Goal: Transaction & Acquisition: Purchase product/service

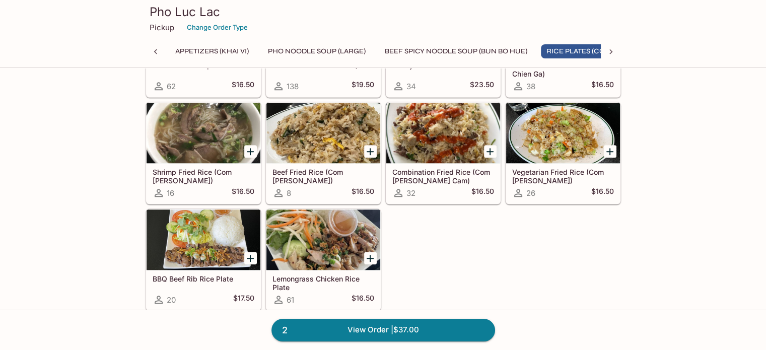
scroll to position [0, 36]
click at [421, 331] on link "2 View Order | $37.00" at bounding box center [384, 330] width 224 height 22
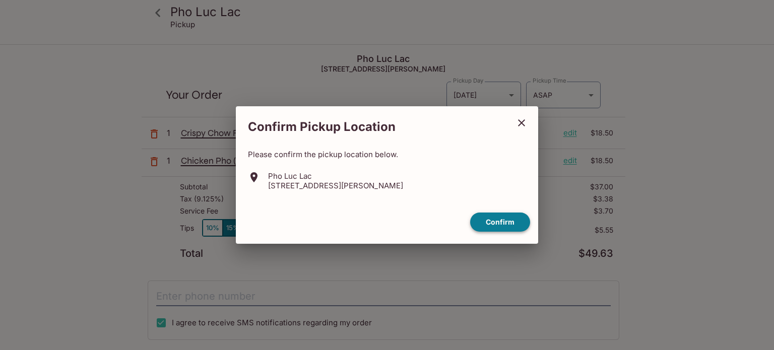
click at [512, 225] on button "Confirm" at bounding box center [500, 223] width 60 height 20
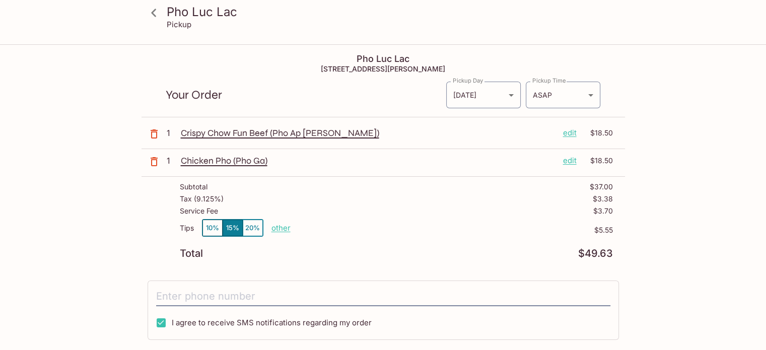
click at [273, 226] on p "other" at bounding box center [281, 228] width 19 height 10
drag, startPoint x: 359, startPoint y: 220, endPoint x: 405, endPoint y: 223, distance: 46.4
click at [405, 223] on div "Subtotal $37.00 Tax ( 9.125% ) $3.38 Service Fee $3.70 Tips 10% 15% 20% Done 5.…" at bounding box center [384, 221] width 484 height 88
click at [278, 230] on p "other" at bounding box center [281, 228] width 19 height 10
drag, startPoint x: 340, startPoint y: 228, endPoint x: 366, endPoint y: 231, distance: 26.4
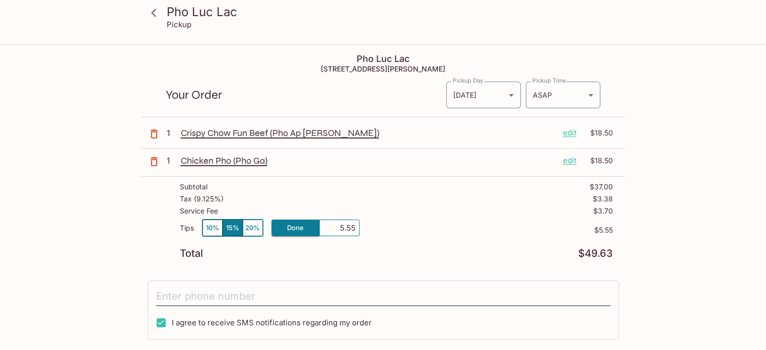
click at [357, 231] on div "5.55" at bounding box center [339, 228] width 40 height 17
type input "0.00"
click at [653, 232] on div "Pho Luc Lac Pickup Pho Luc Lac [STREET_ADDRESS][PERSON_NAME] Your Order Pickup …" at bounding box center [383, 271] width 645 height 452
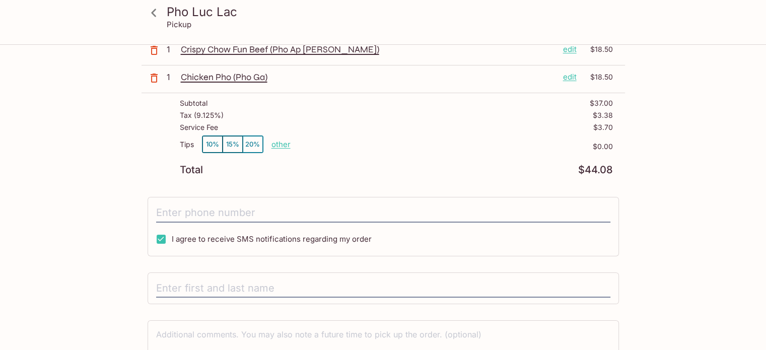
scroll to position [101, 0]
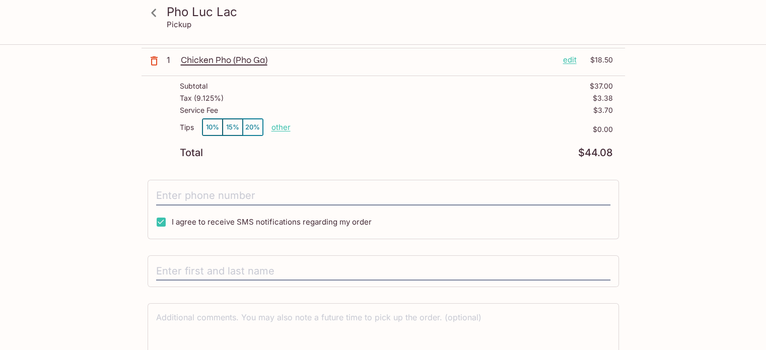
click at [159, 221] on input "I agree to receive SMS notifications regarding my order" at bounding box center [161, 222] width 20 height 20
checkbox input "false"
drag, startPoint x: 197, startPoint y: 193, endPoint x: 211, endPoint y: 204, distance: 16.9
click at [197, 193] on input "tel" at bounding box center [383, 195] width 454 height 19
type input "[PHONE_NUMBER]"
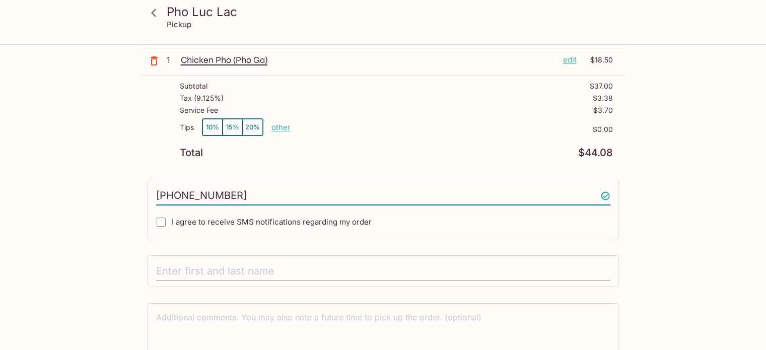
click at [222, 272] on input "text" at bounding box center [383, 271] width 454 height 19
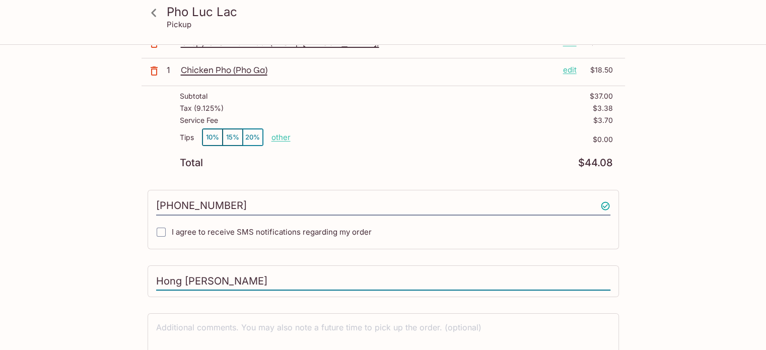
scroll to position [145, 0]
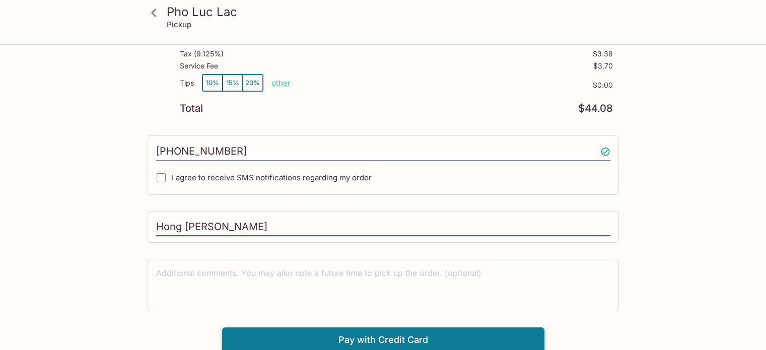
type input "Hong [PERSON_NAME]"
click at [402, 346] on button "Pay with Credit Card" at bounding box center [383, 339] width 322 height 25
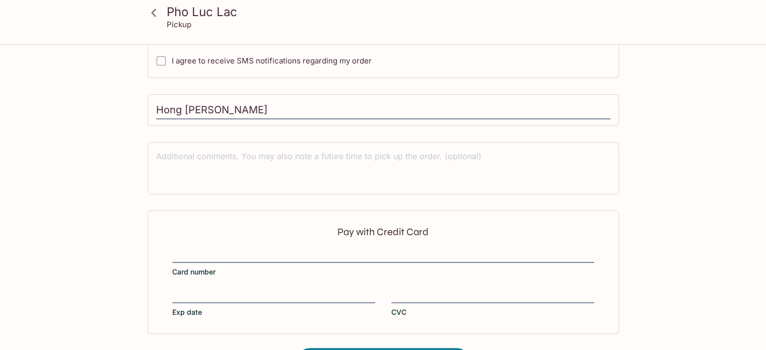
scroll to position [296, 0]
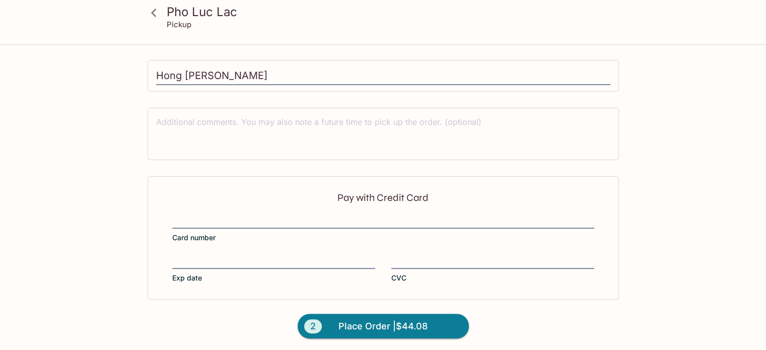
click at [353, 215] on div at bounding box center [383, 222] width 422 height 14
click at [353, 215] on input "Card number" at bounding box center [383, 215] width 422 height 1
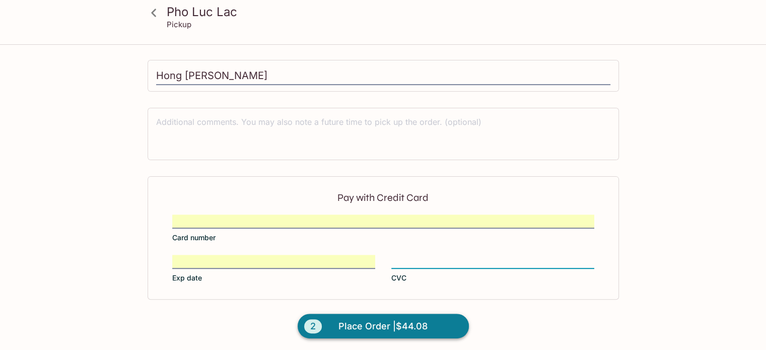
click at [413, 324] on span "Place Order | $44.08" at bounding box center [383, 326] width 89 height 16
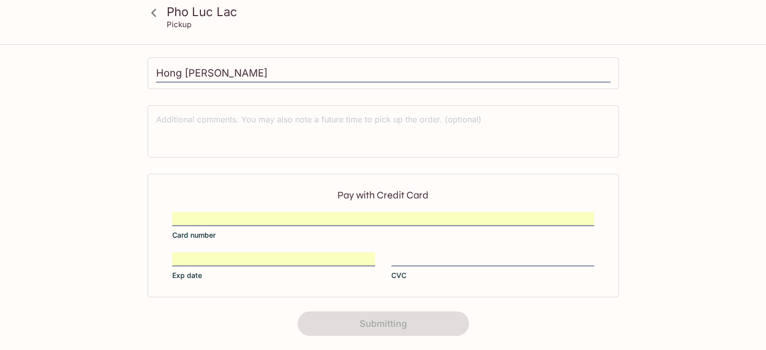
scroll to position [0, 0]
